Goal: Task Accomplishment & Management: Manage account settings

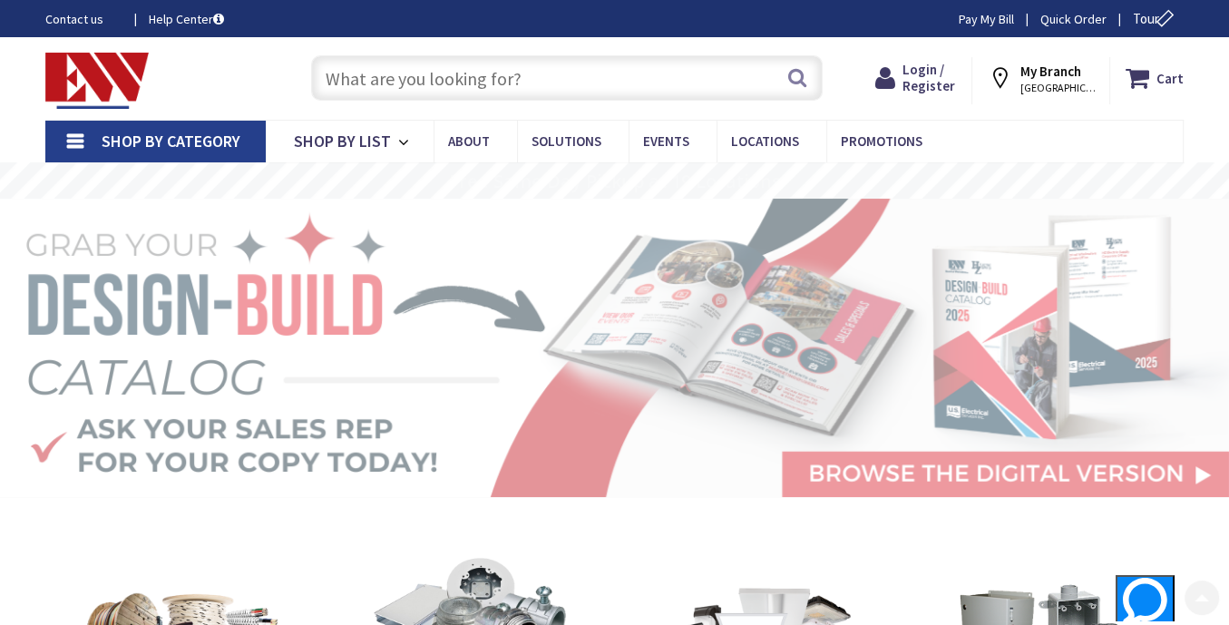
click at [482, 92] on input "text" at bounding box center [567, 77] width 512 height 45
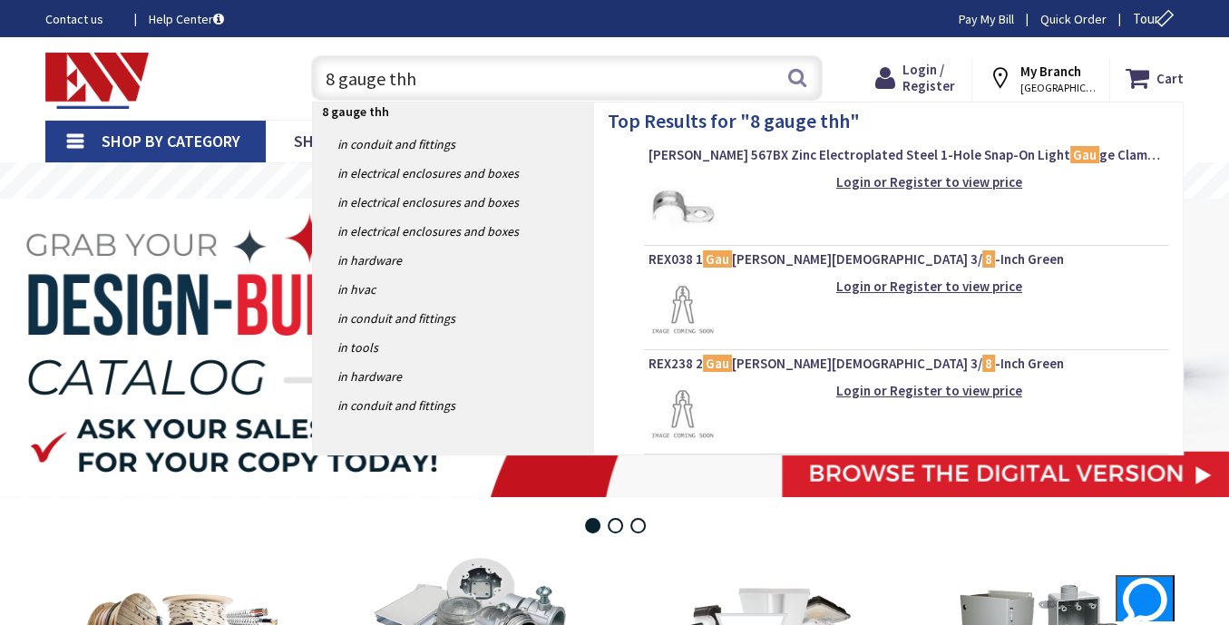
type input "8 gauge thhn"
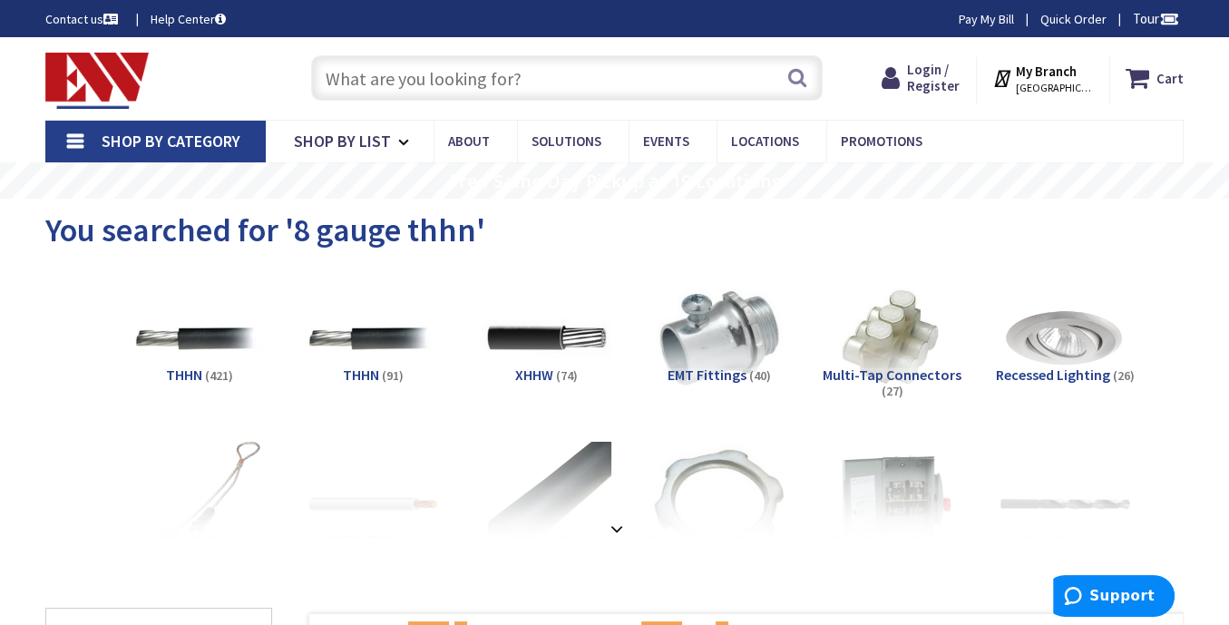
click at [1065, 76] on strong "My Branch" at bounding box center [1046, 71] width 61 height 17
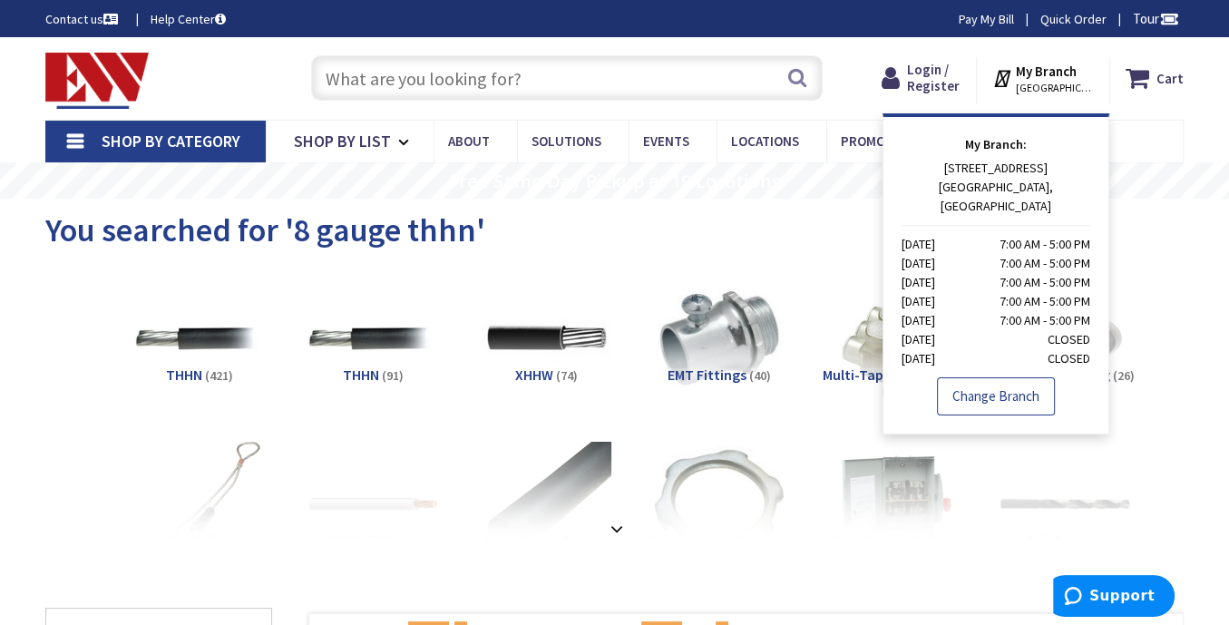
click at [972, 379] on link "Change Branch" at bounding box center [996, 396] width 118 height 38
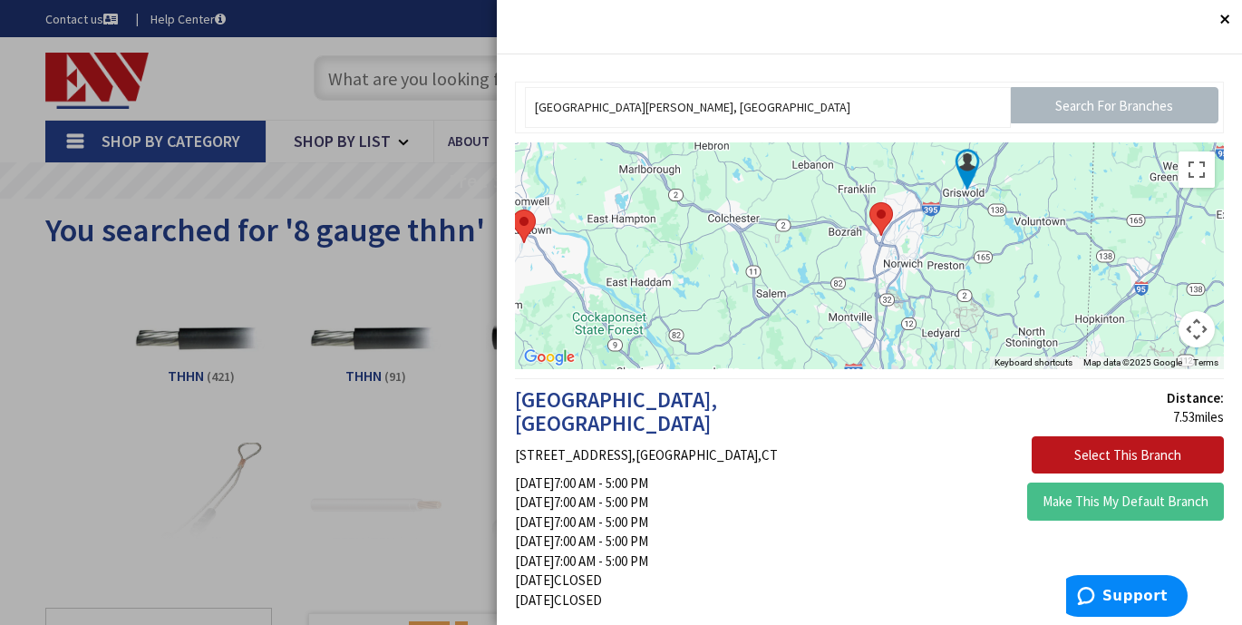
drag, startPoint x: 750, startPoint y: 330, endPoint x: 850, endPoint y: 266, distance: 118.7
click at [850, 266] on div at bounding box center [869, 255] width 709 height 227
click at [811, 108] on input "[GEOGRAPHIC_DATA][PERSON_NAME], [GEOGRAPHIC_DATA]" at bounding box center [768, 107] width 486 height 41
drag, startPoint x: 811, startPoint y: 108, endPoint x: 473, endPoint y: 103, distance: 338.3
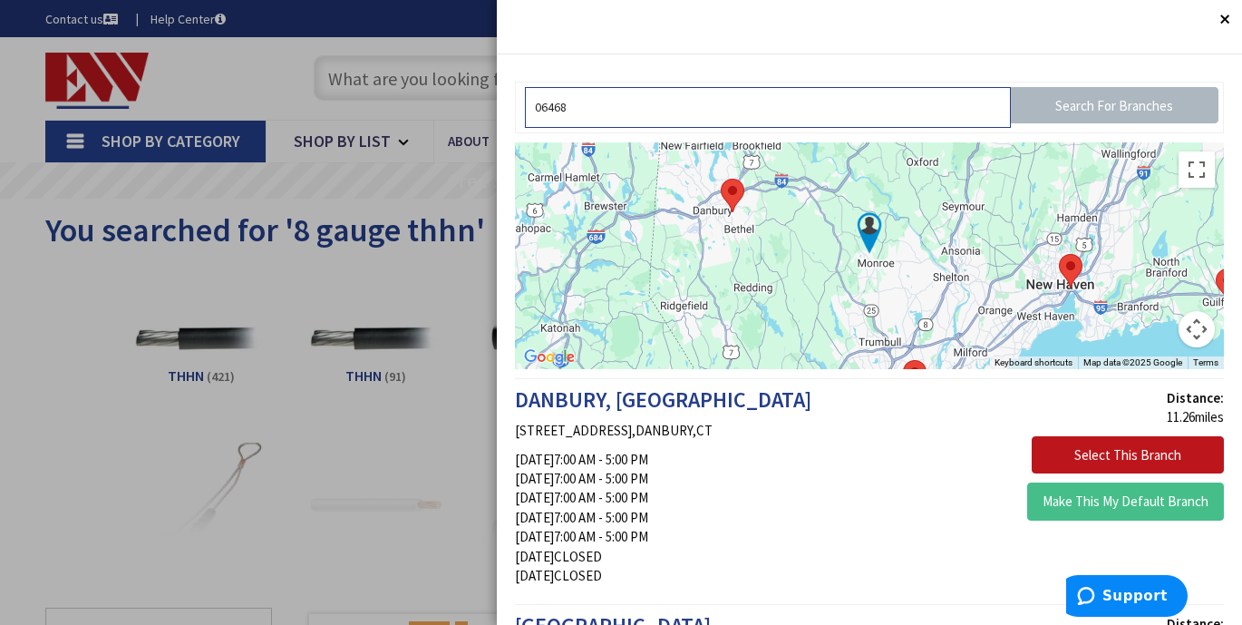
type input "06468"
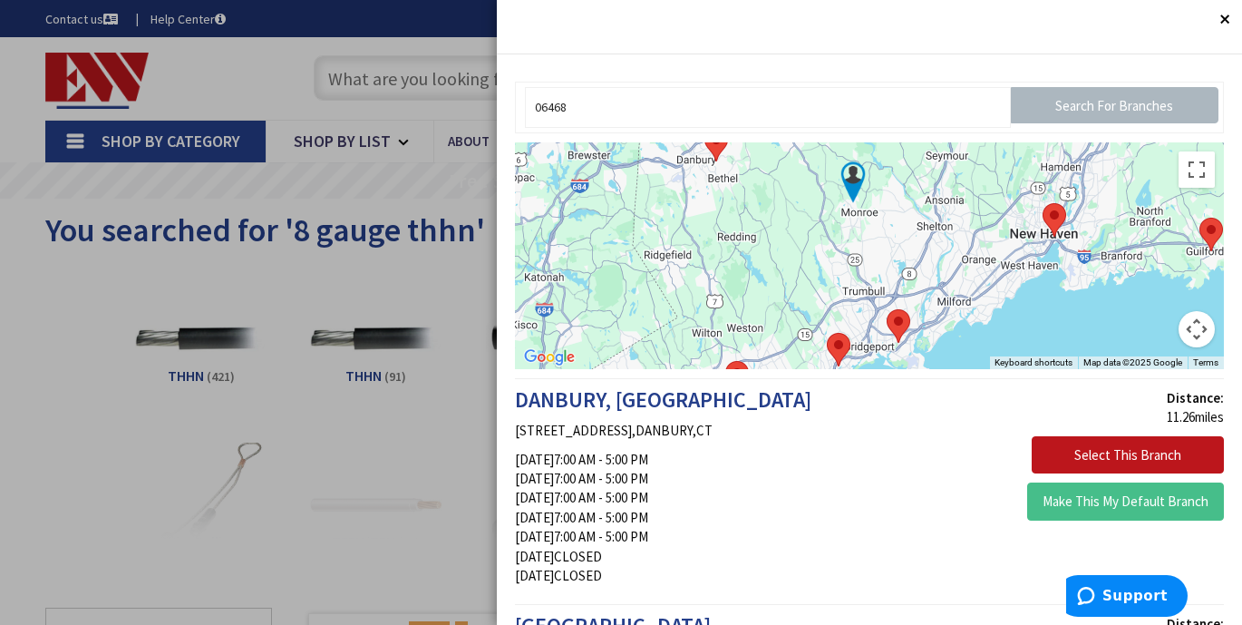
drag, startPoint x: 810, startPoint y: 336, endPoint x: 790, endPoint y: 277, distance: 63.1
click at [790, 277] on div at bounding box center [869, 255] width 709 height 227
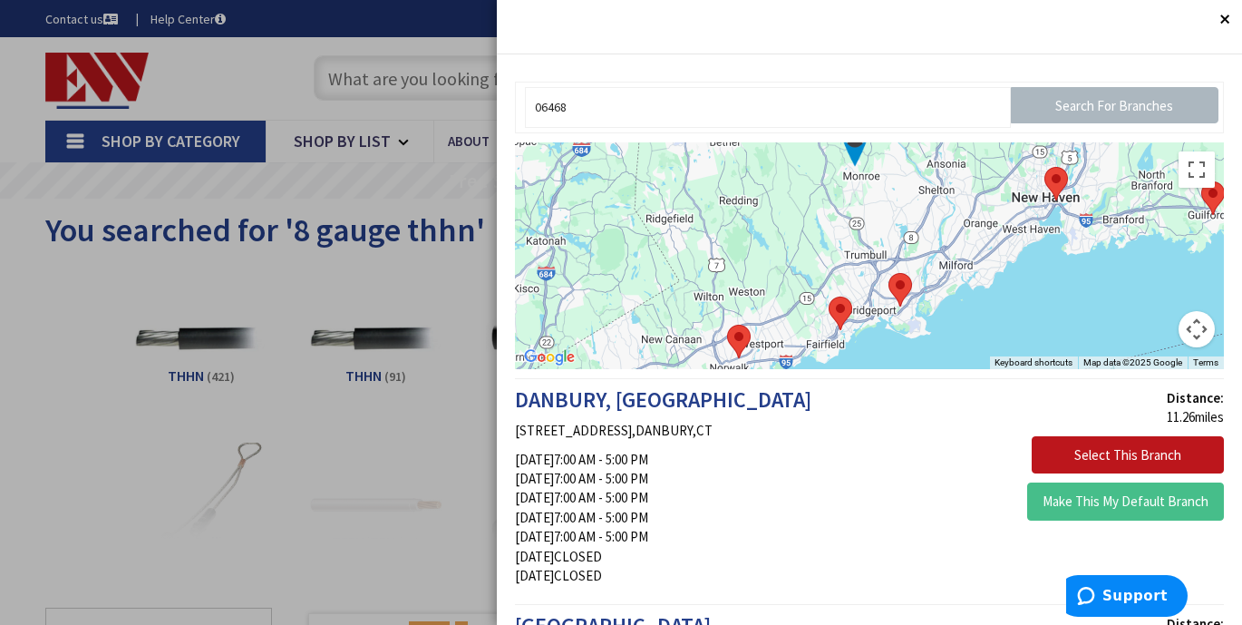
drag, startPoint x: 844, startPoint y: 297, endPoint x: 844, endPoint y: 249, distance: 47.2
click at [844, 249] on div at bounding box center [869, 255] width 709 height 227
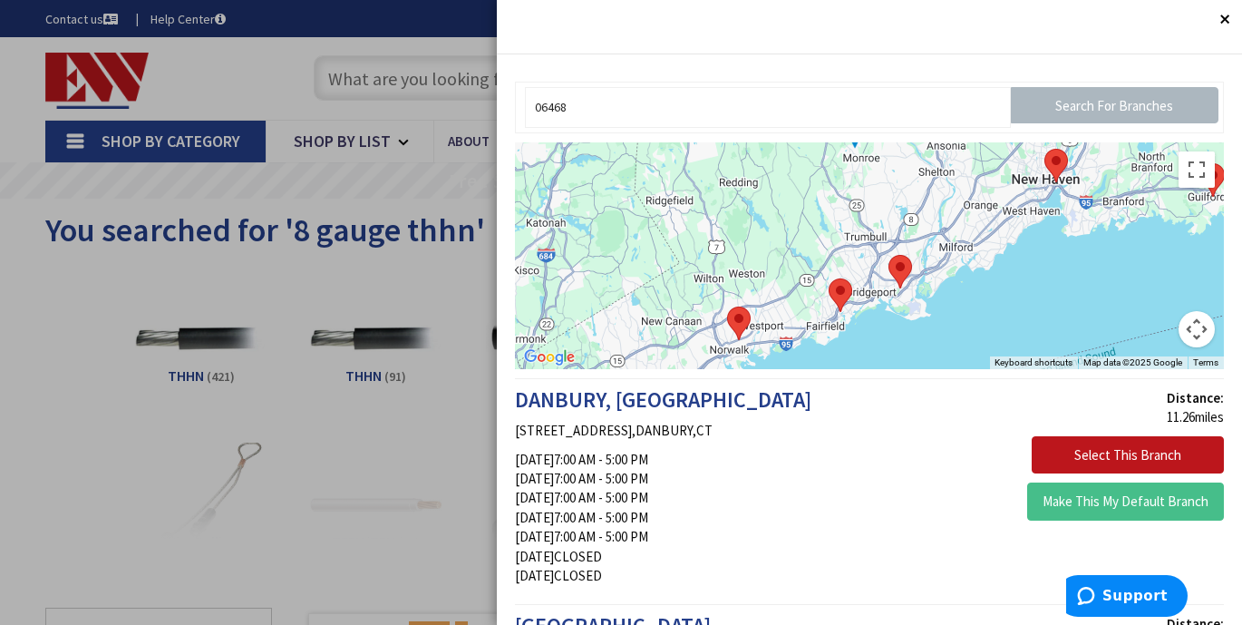
drag, startPoint x: 860, startPoint y: 341, endPoint x: 861, endPoint y: 323, distance: 18.2
click at [861, 323] on div at bounding box center [869, 255] width 709 height 227
click at [831, 294] on img at bounding box center [842, 294] width 38 height 48
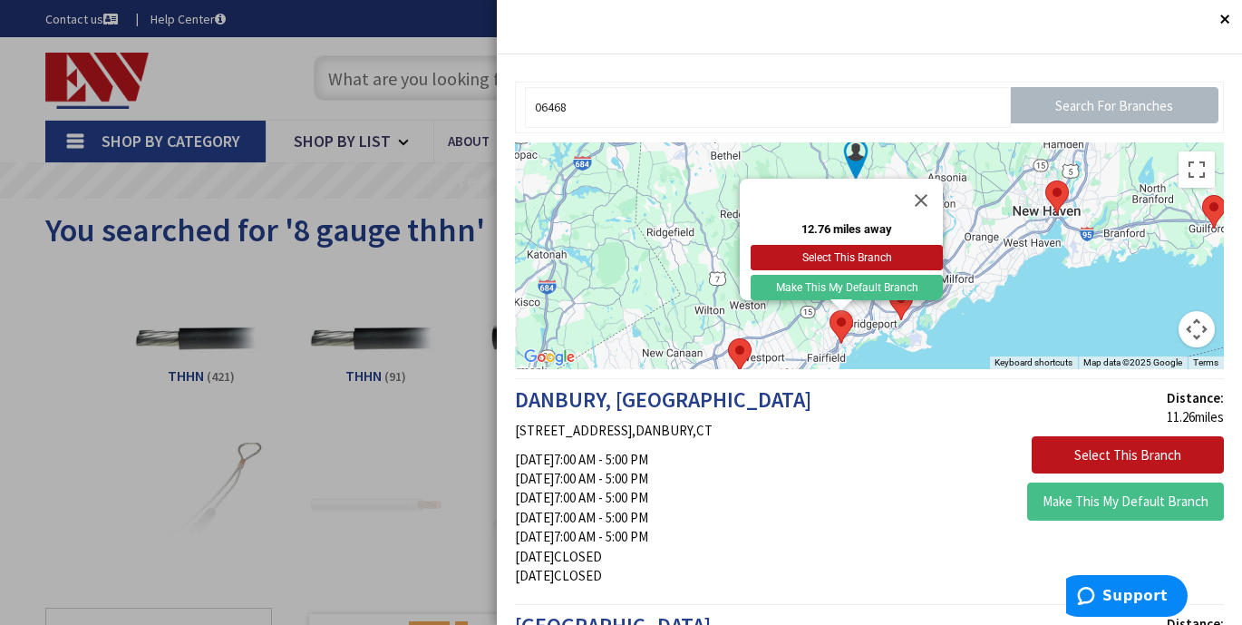
click at [898, 308] on img at bounding box center [901, 303] width 38 height 48
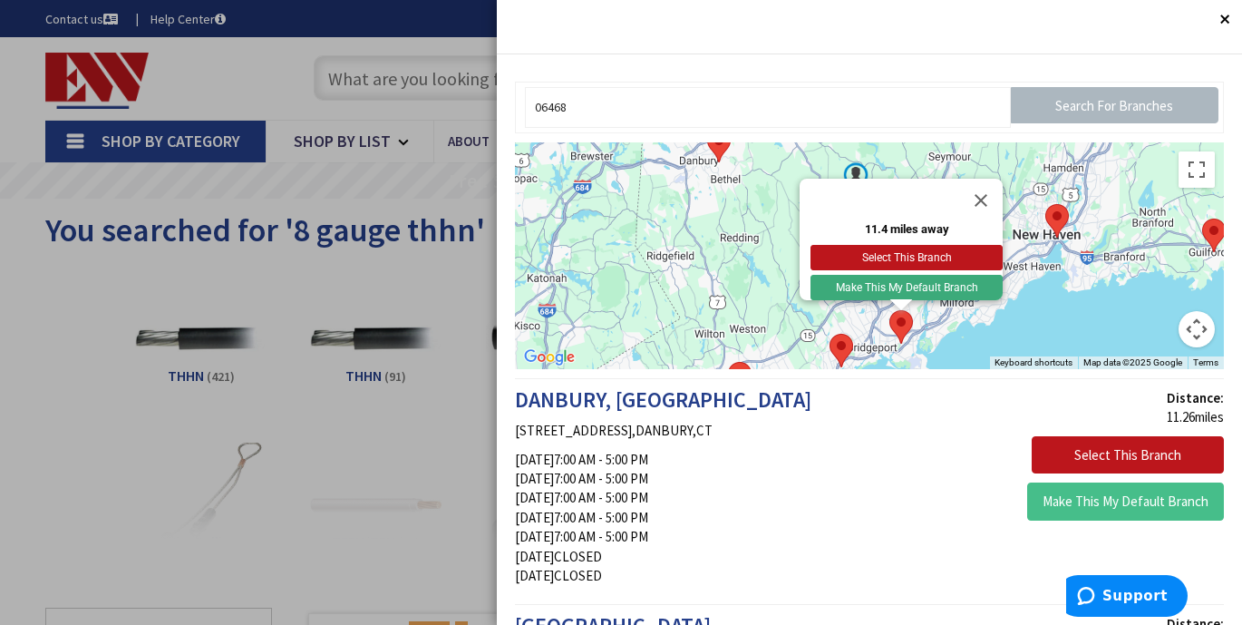
click at [909, 276] on button "Make This My Default Branch" at bounding box center [907, 287] width 192 height 25
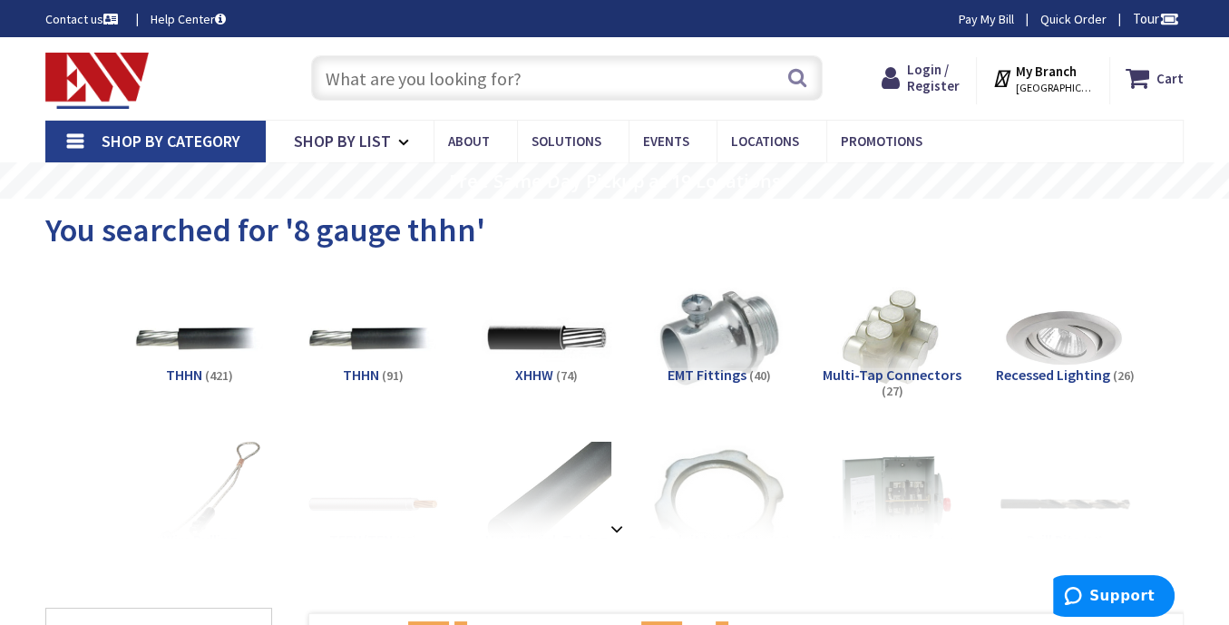
click at [1055, 84] on span "STRATFORD, CT" at bounding box center [1054, 88] width 77 height 15
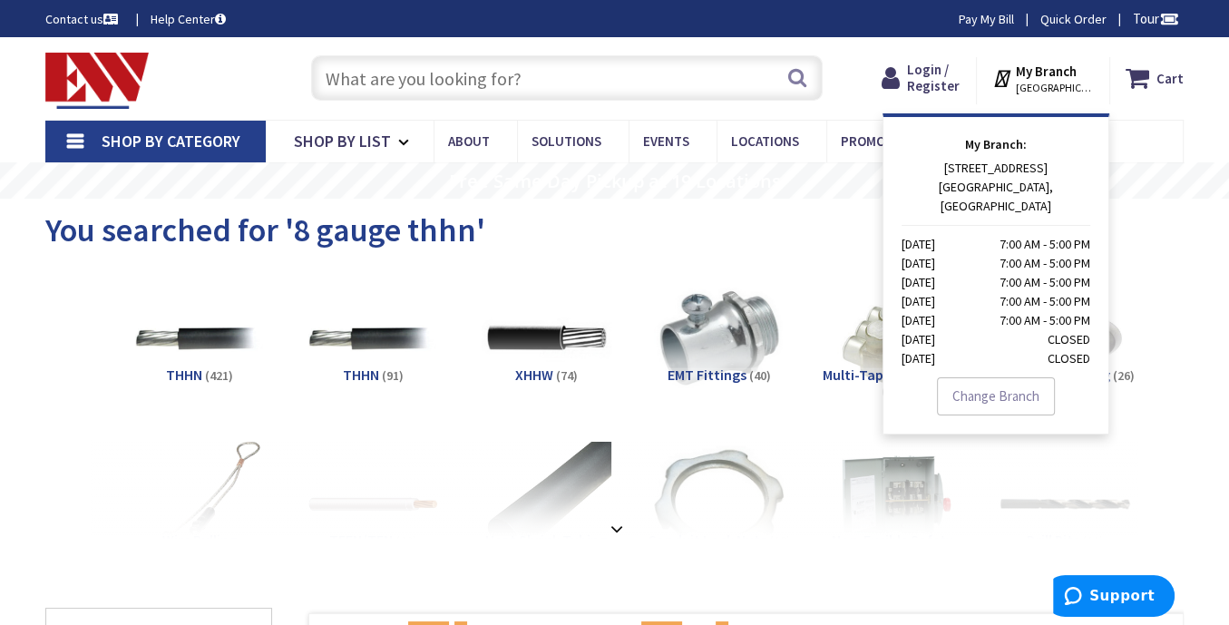
click at [1007, 377] on link "Change Branch" at bounding box center [996, 396] width 118 height 38
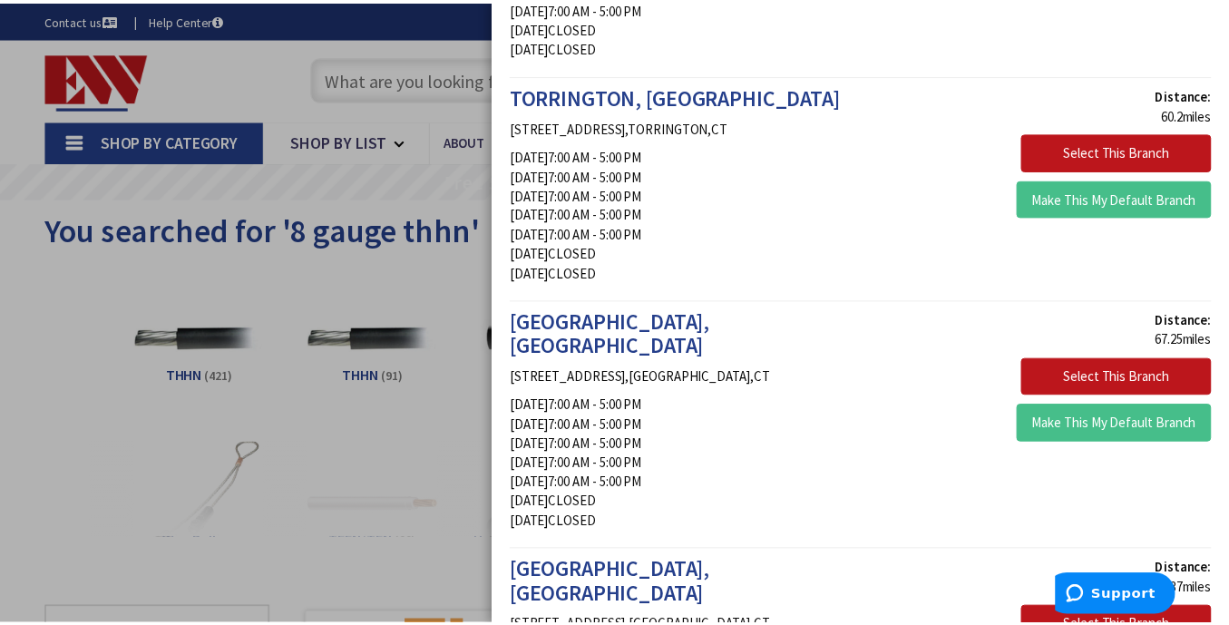
scroll to position [3628, 0]
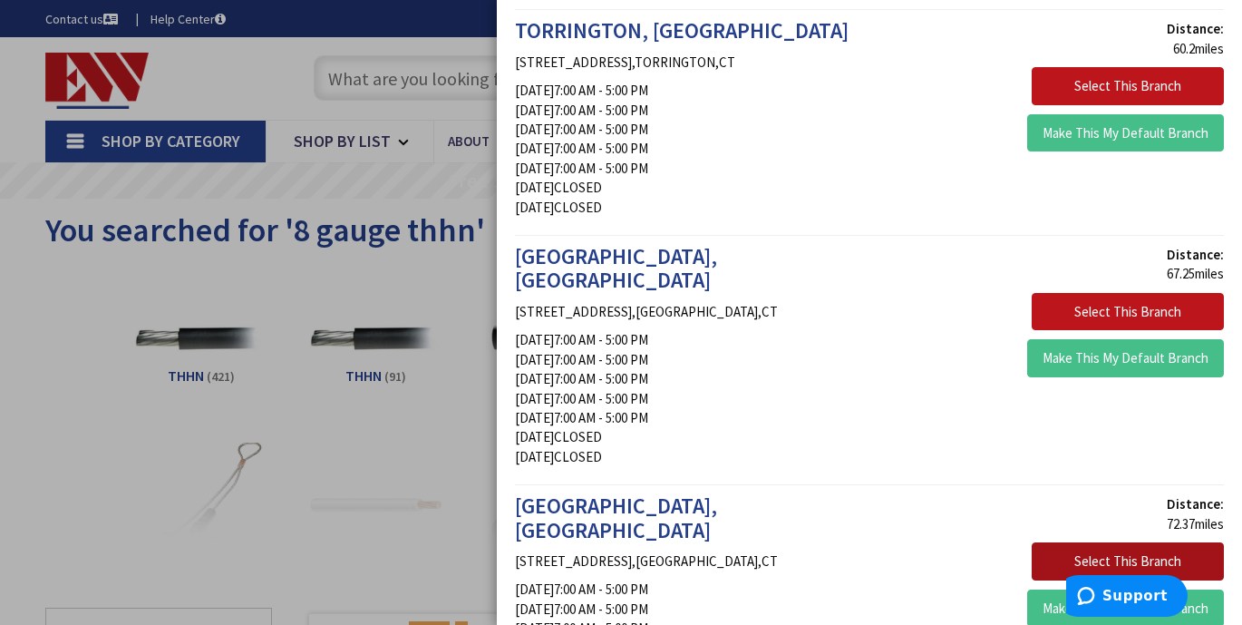
click at [1086, 542] on button "Select This Branch" at bounding box center [1128, 561] width 192 height 38
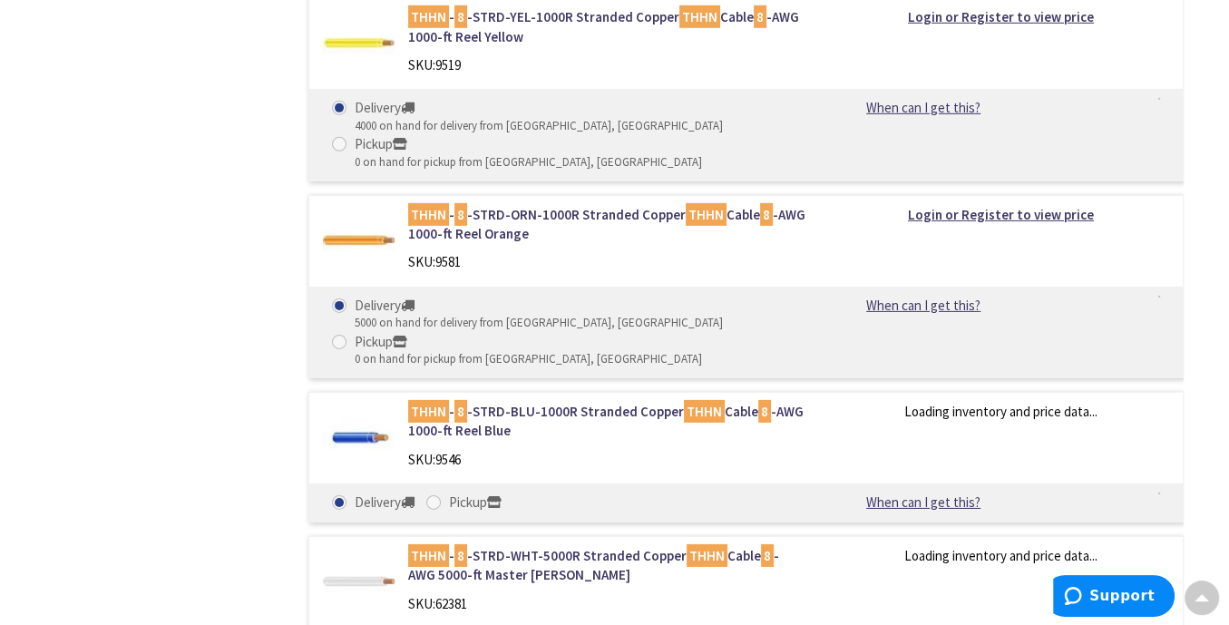
scroll to position [5260, 0]
